Goal: Task Accomplishment & Management: Use online tool/utility

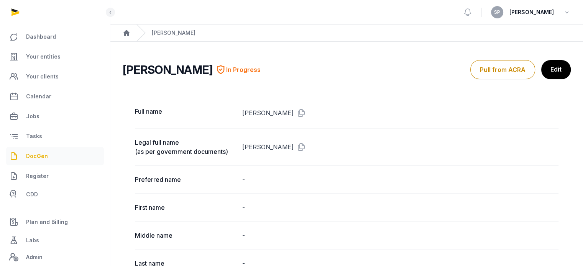
drag, startPoint x: 0, startPoint y: 0, endPoint x: 33, endPoint y: 156, distance: 159.4
click at [33, 156] on span "DocGen" at bounding box center [37, 156] width 22 height 9
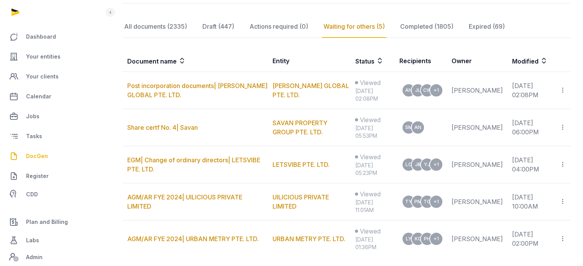
scroll to position [153, 0]
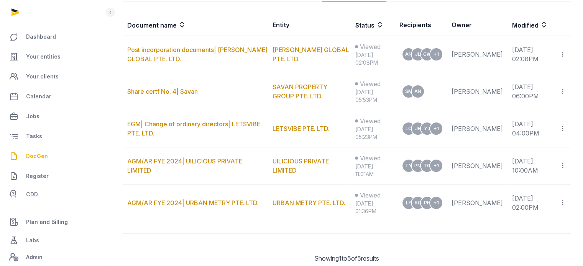
click at [174, 29] on th "Document name" at bounding box center [195, 25] width 145 height 22
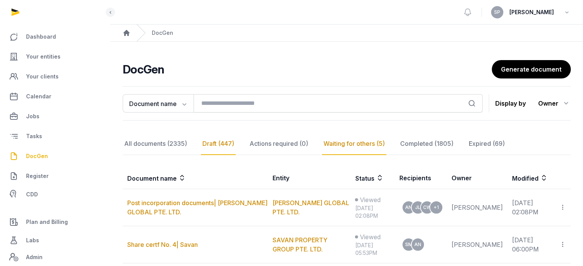
click at [208, 154] on div "Draft (447)" at bounding box center [218, 144] width 35 height 22
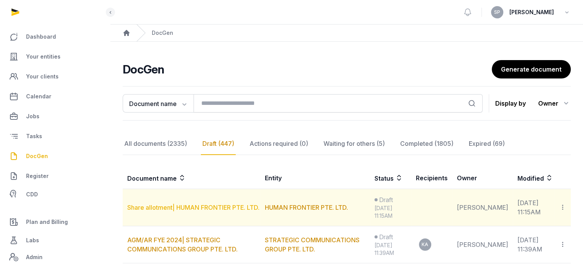
click at [212, 209] on link "Share allotment| HUMAN FRONTIER PTE. LTD." at bounding box center [193, 208] width 132 height 8
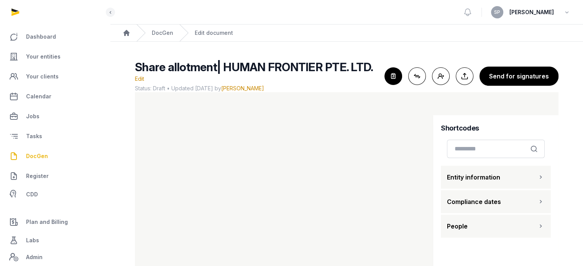
click at [501, 215] on button "People" at bounding box center [496, 226] width 110 height 23
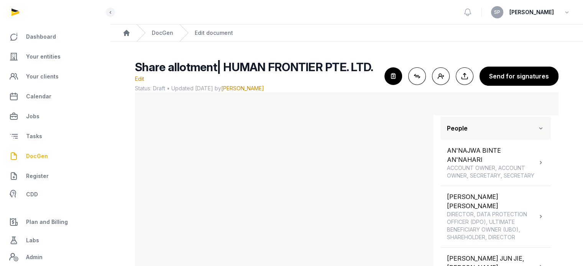
scroll to position [105, 0]
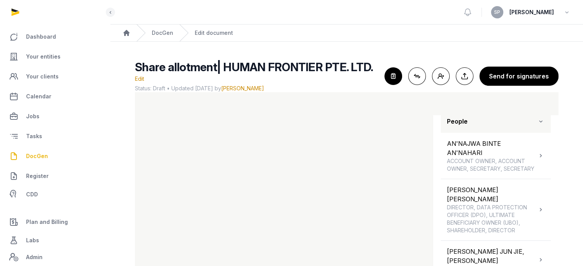
click at [582, 171] on main "Share allotment| HUMAN FRONTIER PTE. LTD. Edit Status: Draft • Updated [DATE] b…" at bounding box center [346, 175] width 473 height 266
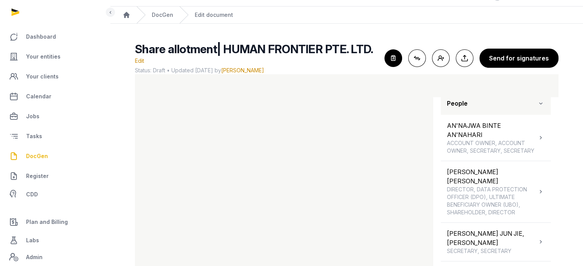
scroll to position [32, 0]
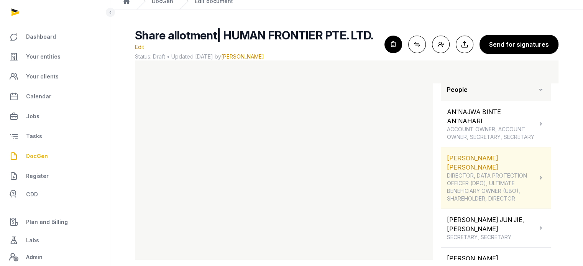
click at [518, 173] on span "DIRECTOR, DATA PROTECTION OFFICER (DPO), ULTIMATE BENEFICIARY OWNER (UBO), SHAR…" at bounding box center [492, 187] width 90 height 31
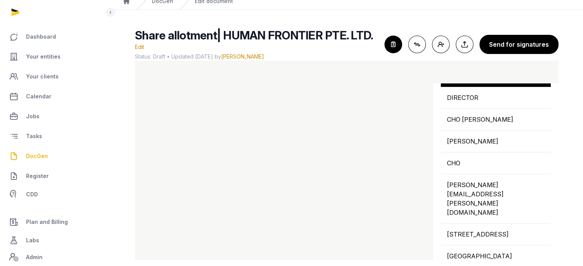
scroll to position [230, 0]
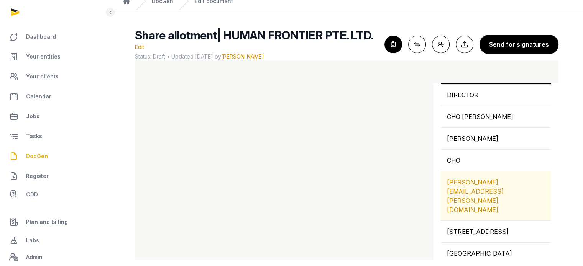
click at [499, 176] on div "[PERSON_NAME][EMAIL_ADDRESS][PERSON_NAME][DOMAIN_NAME]" at bounding box center [496, 196] width 110 height 49
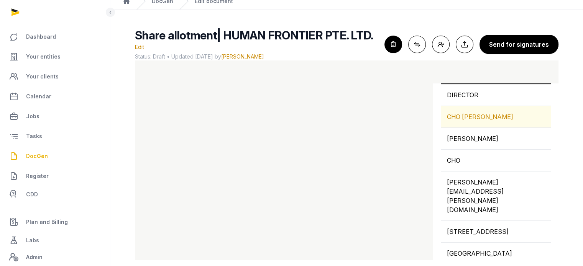
click at [472, 114] on div "CHO [PERSON_NAME]" at bounding box center [496, 116] width 110 height 21
click at [472, 114] on div "CHO [PERSON_NAME] Copied!" at bounding box center [496, 116] width 110 height 21
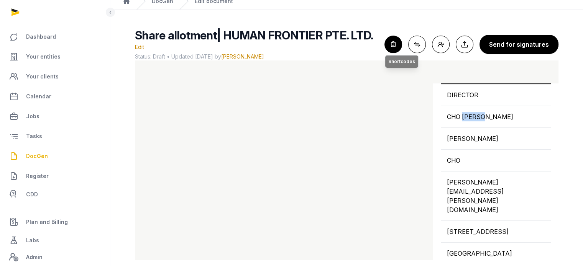
click at [399, 42] on icon "button" at bounding box center [393, 44] width 17 height 17
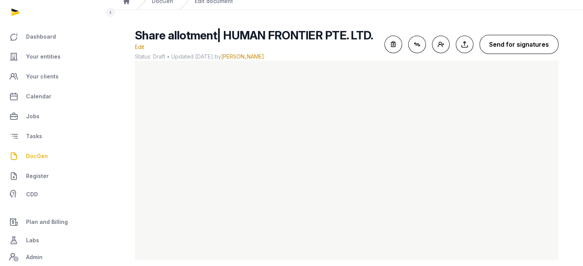
click at [516, 38] on button "Send for signatures" at bounding box center [518, 44] width 79 height 19
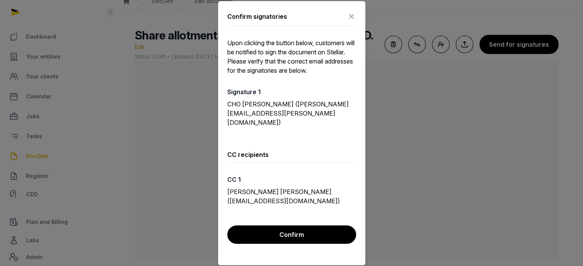
click at [351, 23] on icon at bounding box center [351, 16] width 9 height 12
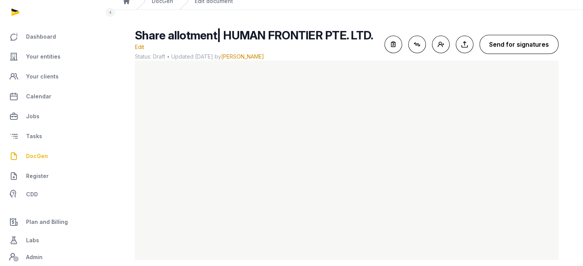
click at [504, 35] on button "Send for signatures" at bounding box center [518, 44] width 79 height 19
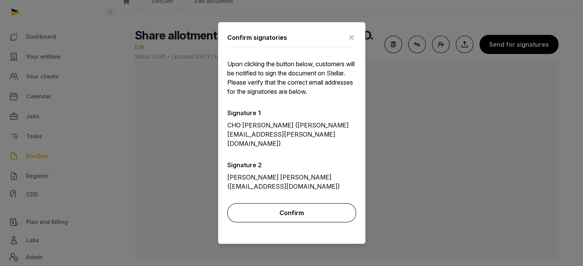
click at [305, 210] on button "Confirm" at bounding box center [291, 213] width 129 height 19
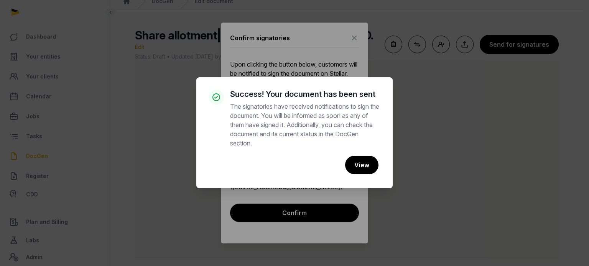
click at [311, 23] on div "× Success! Your document has been sent The signatories have received notificati…" at bounding box center [294, 133] width 589 height 266
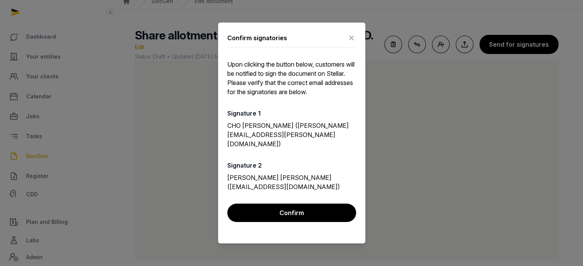
click at [349, 44] on icon at bounding box center [351, 38] width 9 height 12
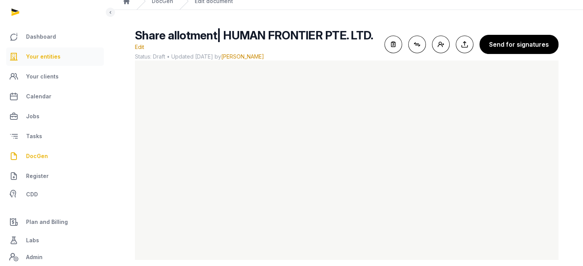
click at [54, 54] on span "Your entities" at bounding box center [43, 56] width 34 height 9
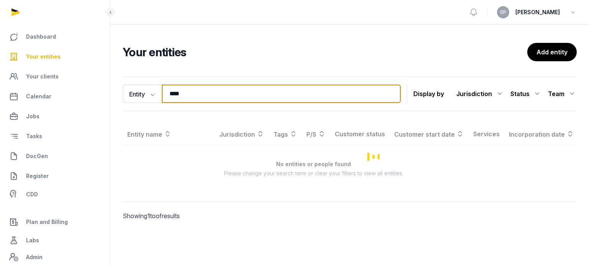
click at [194, 93] on input "****" at bounding box center [281, 94] width 239 height 18
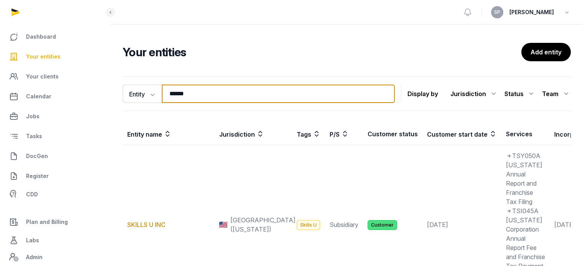
scroll to position [207, 0]
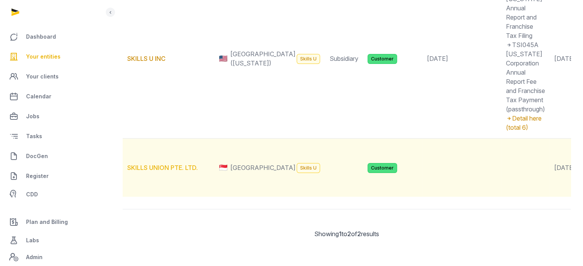
type input "******"
click at [188, 164] on link "SKILLS UNION PTE. LTD." at bounding box center [162, 168] width 71 height 8
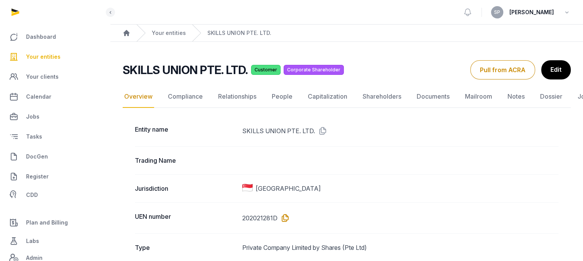
click at [285, 217] on icon at bounding box center [283, 218] width 12 height 12
click at [379, 97] on link "Shareholders" at bounding box center [382, 96] width 42 height 22
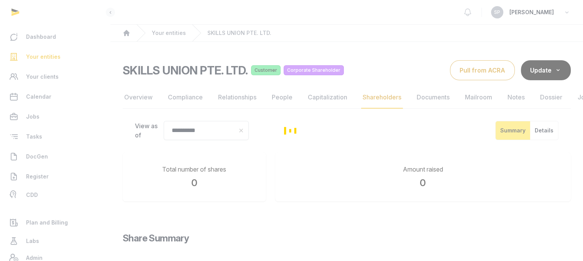
click at [369, 95] on div "Loading" at bounding box center [291, 130] width 583 height 261
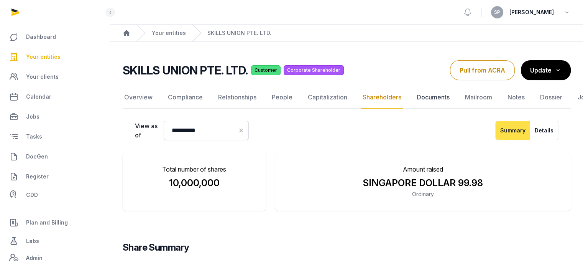
click at [424, 96] on link "Documents" at bounding box center [433, 97] width 36 height 22
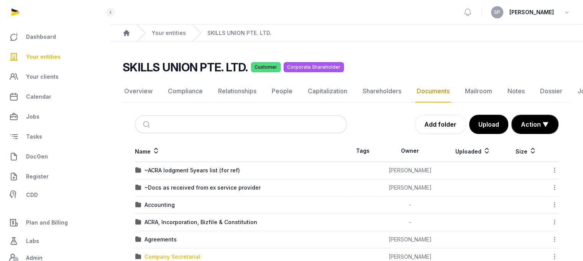
click at [189, 254] on div "Company Secretarial" at bounding box center [172, 257] width 56 height 8
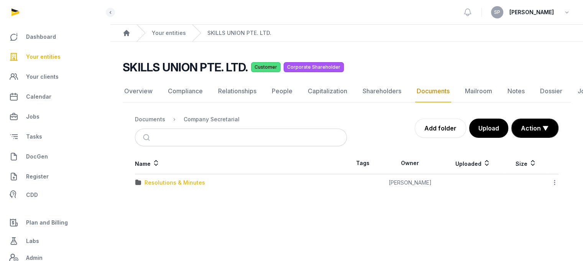
click at [184, 181] on div "Resolutions & Minutes" at bounding box center [174, 183] width 61 height 8
click at [158, 199] on div "2025" at bounding box center [240, 200] width 211 height 8
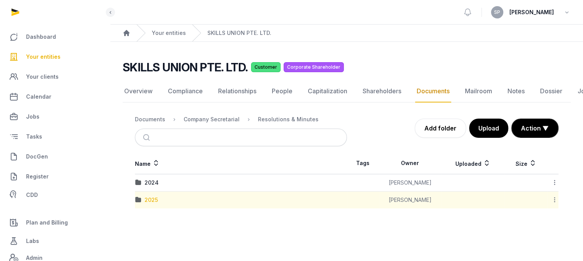
click at [153, 199] on div "2025" at bounding box center [150, 200] width 13 height 8
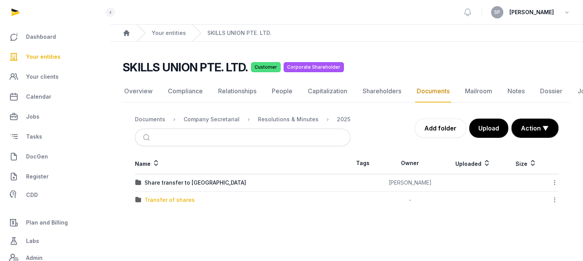
click at [153, 199] on div "Transfer of shares" at bounding box center [169, 200] width 50 height 8
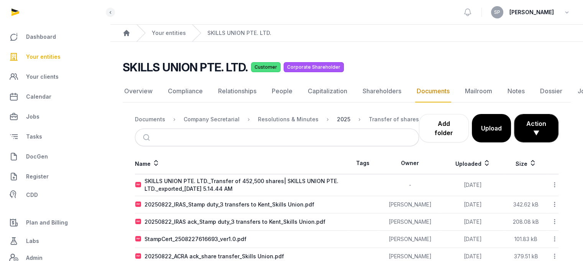
click at [337, 117] on div "2025" at bounding box center [343, 119] width 13 height 8
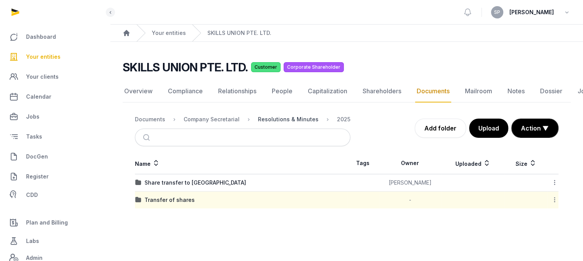
click at [279, 116] on div "Resolutions & Minutes" at bounding box center [288, 119] width 61 height 8
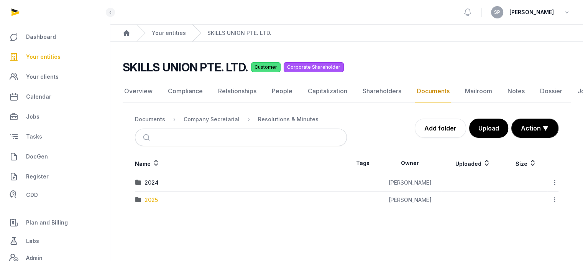
click at [155, 196] on div "2025" at bounding box center [150, 200] width 13 height 8
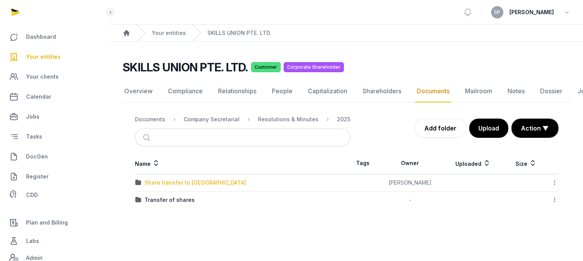
click at [178, 184] on div "Share transfer to [GEOGRAPHIC_DATA]" at bounding box center [195, 183] width 102 height 8
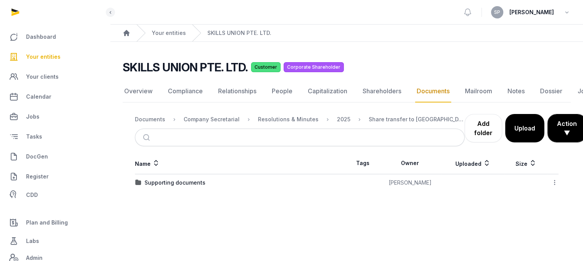
click at [343, 118] on ol "Documents Company Secretarial Resolutions & Minutes 2025 Share transfer to [GEO…" at bounding box center [300, 119] width 330 height 9
click at [339, 121] on div "2025" at bounding box center [343, 119] width 13 height 8
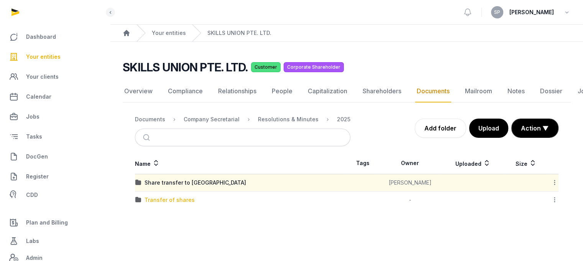
click at [149, 197] on div "Transfer of shares" at bounding box center [169, 200] width 50 height 8
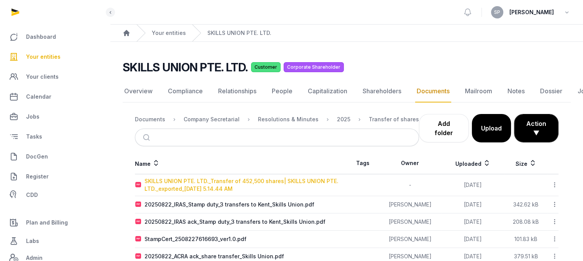
click at [252, 181] on div "SKILLS UNION PTE. LTD._Transfer of 452,500 shares| SKILLS UNION PTE. LTD._expor…" at bounding box center [245, 184] width 202 height 15
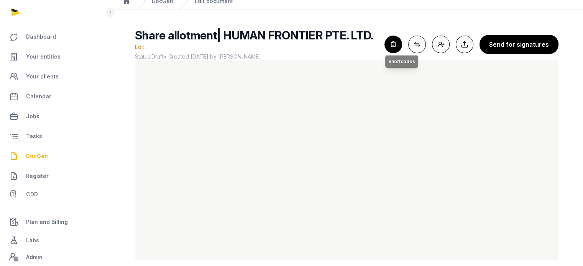
click at [402, 46] on icon "button" at bounding box center [393, 44] width 17 height 17
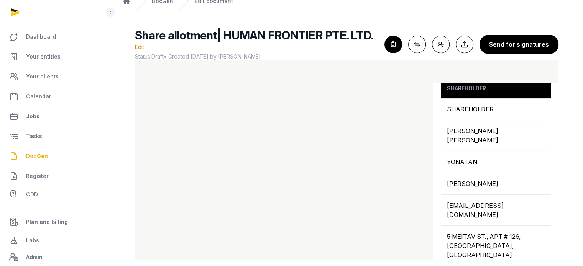
scroll to position [262, 0]
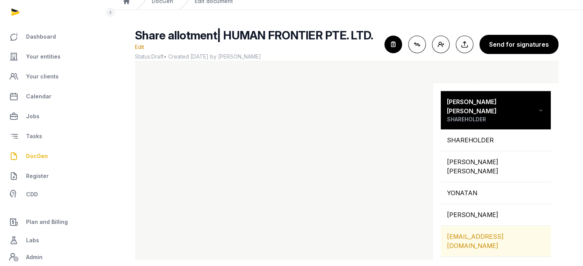
click at [486, 226] on div "[EMAIL_ADDRESS][DOMAIN_NAME]" at bounding box center [496, 241] width 110 height 31
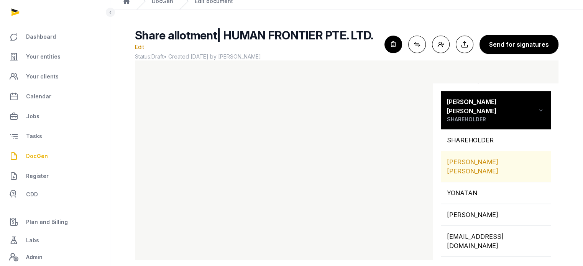
click at [465, 151] on div "[PERSON_NAME] [PERSON_NAME]" at bounding box center [496, 166] width 110 height 31
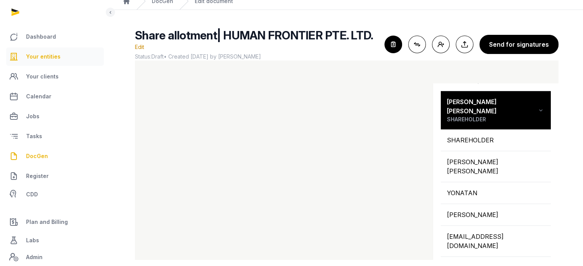
click at [37, 48] on link "Your entities" at bounding box center [55, 57] width 98 height 18
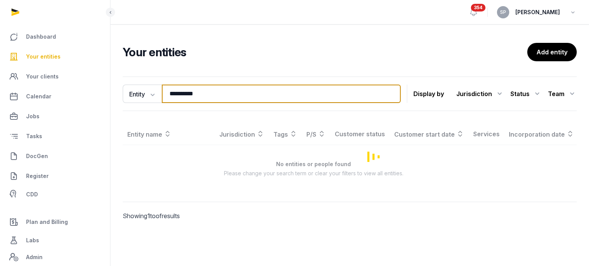
click at [210, 101] on input "**********" at bounding box center [281, 94] width 239 height 18
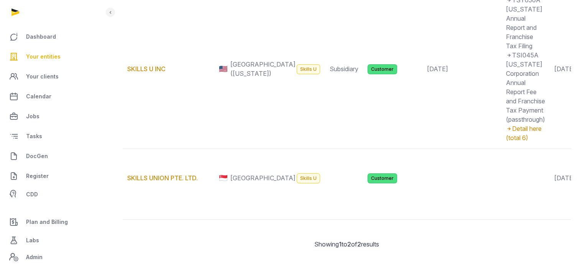
scroll to position [156, 0]
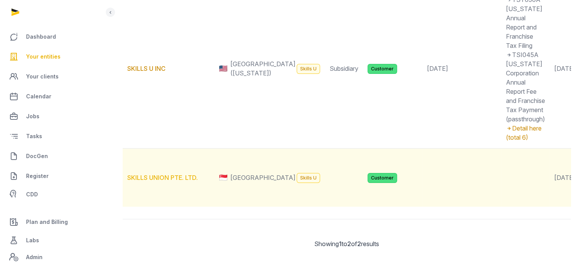
type input "******"
click at [156, 182] on link "SKILLS UNION PTE. LTD." at bounding box center [162, 178] width 71 height 8
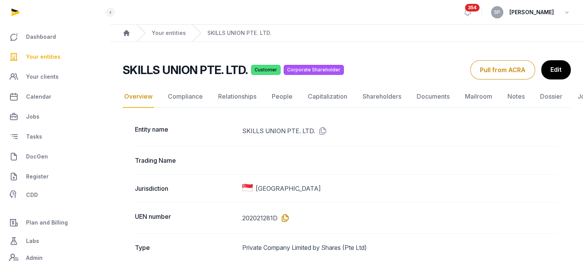
click at [284, 213] on icon at bounding box center [283, 218] width 12 height 12
click at [424, 97] on link "Documents" at bounding box center [433, 96] width 36 height 22
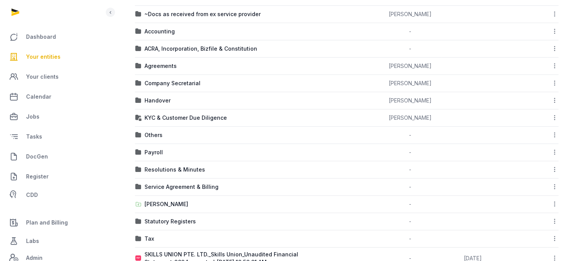
scroll to position [195, 0]
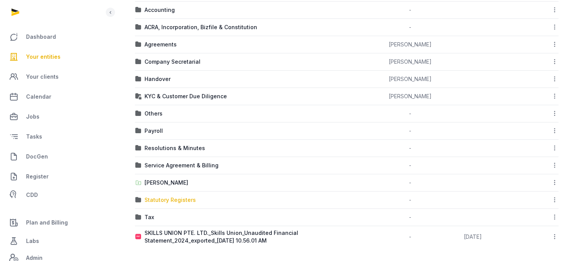
click at [182, 199] on div "Statutory Registers" at bounding box center [169, 200] width 51 height 8
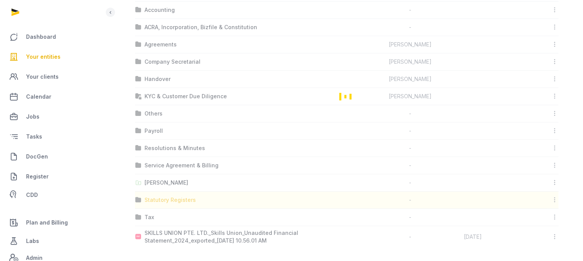
scroll to position [6, 0]
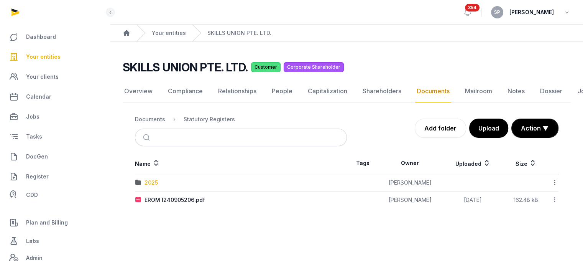
click at [147, 179] on div "2025" at bounding box center [150, 183] width 13 height 8
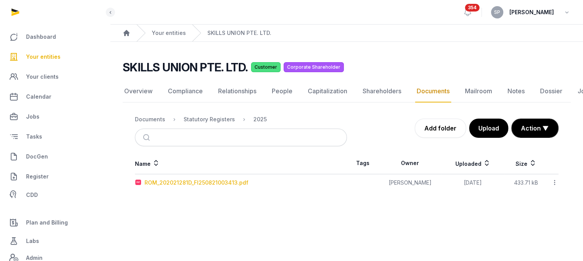
click at [165, 179] on div "ROM_202021281D_FI250821003413.pdf" at bounding box center [196, 183] width 104 height 8
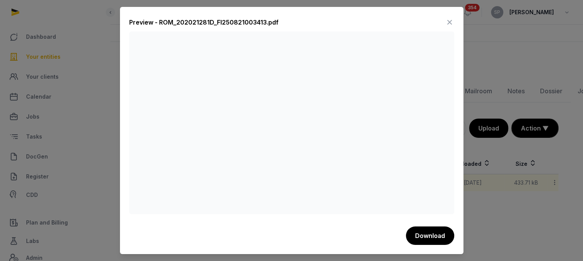
click at [451, 22] on icon at bounding box center [449, 22] width 9 height 12
